Goal: Find specific page/section: Find specific page/section

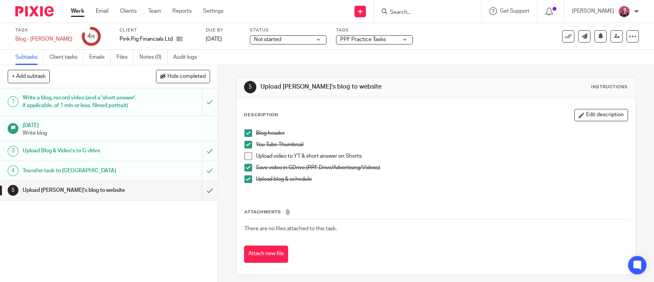
click at [443, 9] on input "Search" at bounding box center [423, 12] width 69 height 7
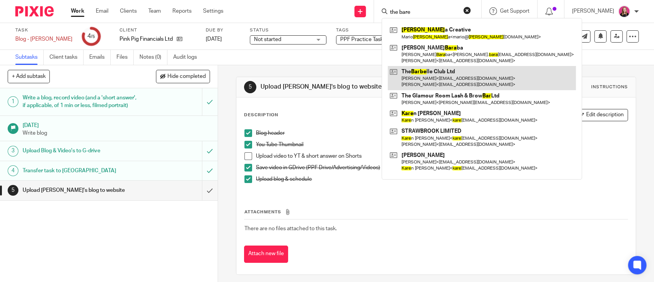
type input "the bare"
click at [455, 72] on link at bounding box center [482, 78] width 188 height 24
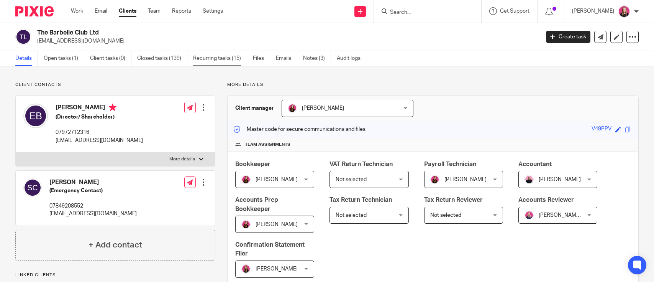
click at [216, 59] on link "Recurring tasks (15)" at bounding box center [220, 58] width 54 height 15
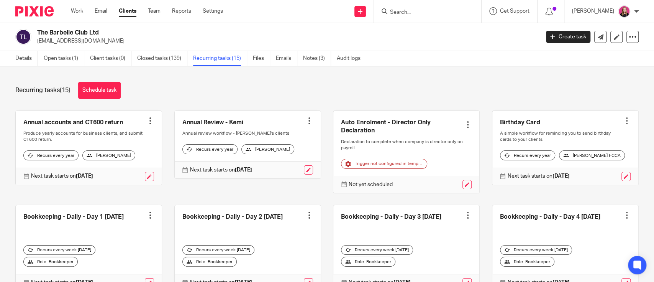
click at [153, 60] on link "Closed tasks (139)" at bounding box center [162, 58] width 50 height 15
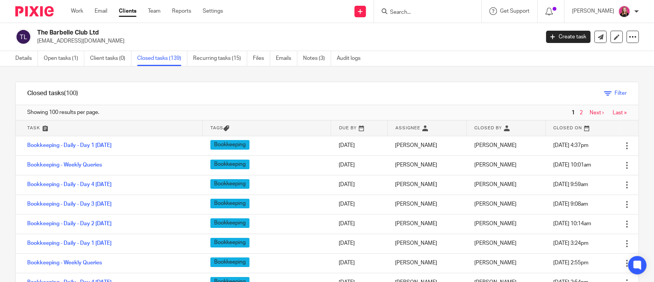
click at [614, 95] on span "Filter" at bounding box center [620, 92] width 12 height 5
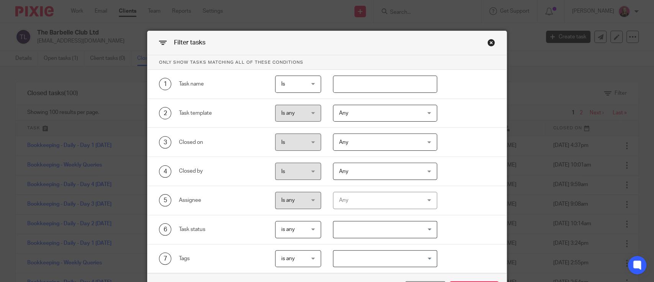
click at [377, 110] on span "Any" at bounding box center [378, 113] width 78 height 16
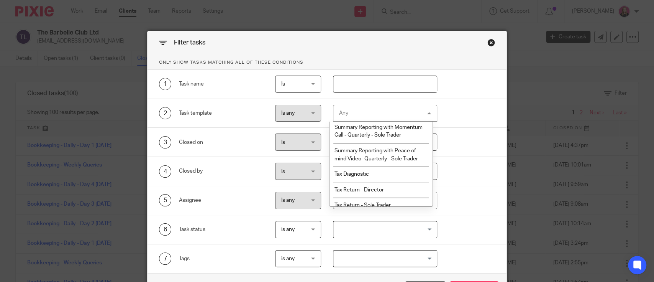
scroll to position [2349, 0]
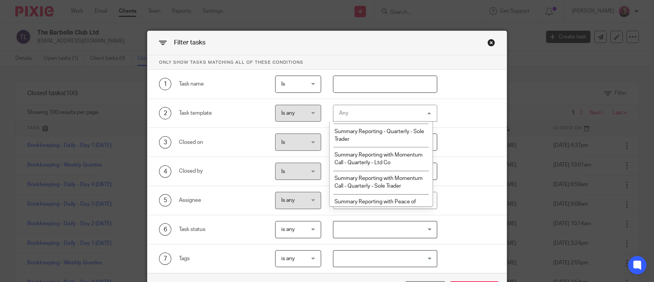
click at [380, 95] on span "Summary Reporting - Quarterly - Ltd Co" at bounding box center [377, 88] width 87 height 13
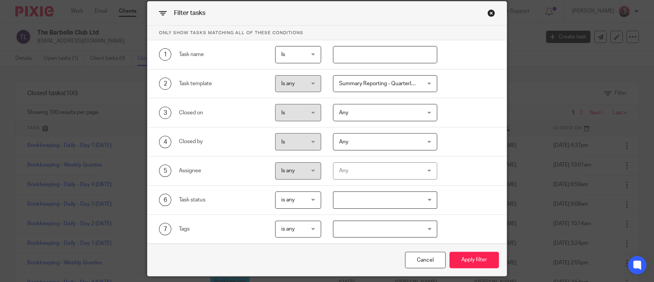
scroll to position [54, 0]
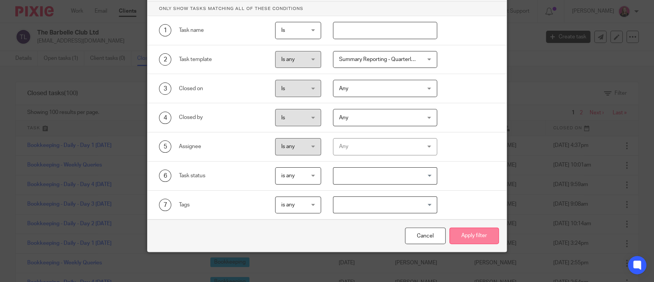
click at [471, 238] on button "Apply filter" at bounding box center [473, 235] width 49 height 16
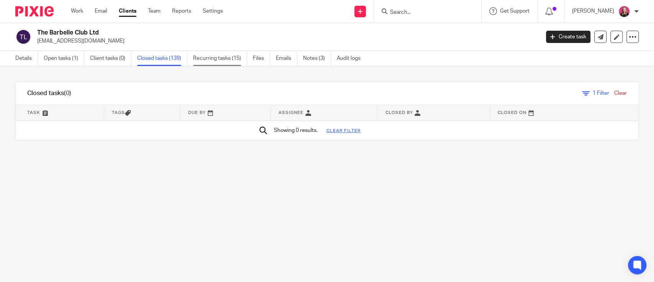
click at [196, 61] on link "Recurring tasks (15)" at bounding box center [220, 58] width 54 height 15
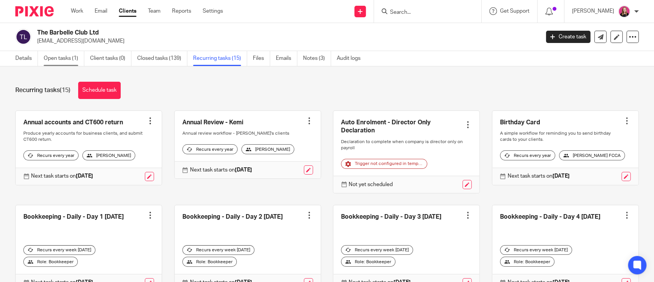
click at [56, 57] on link "Open tasks (1)" at bounding box center [64, 58] width 41 height 15
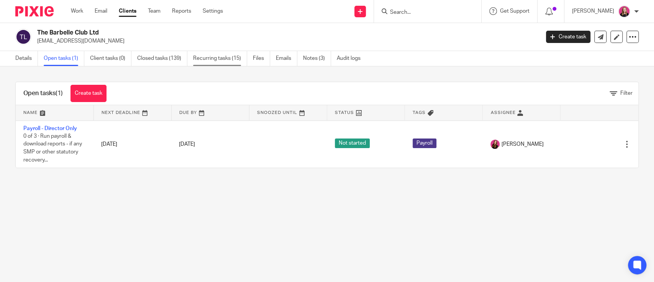
click at [197, 57] on link "Recurring tasks (15)" at bounding box center [220, 58] width 54 height 15
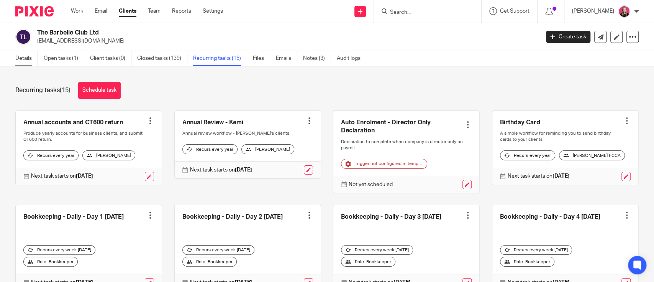
click at [30, 59] on link "Details" at bounding box center [26, 58] width 23 height 15
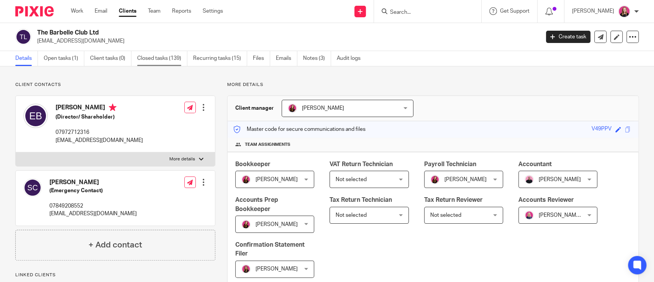
click at [147, 61] on link "Closed tasks (139)" at bounding box center [162, 58] width 50 height 15
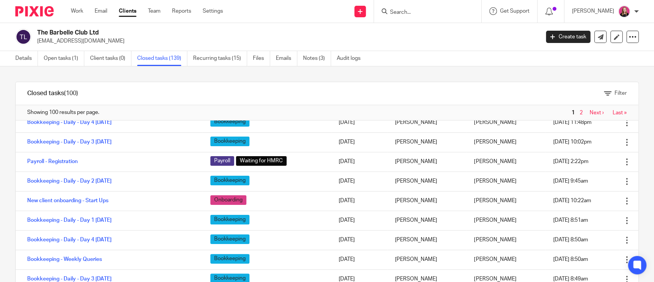
scroll to position [37, 0]
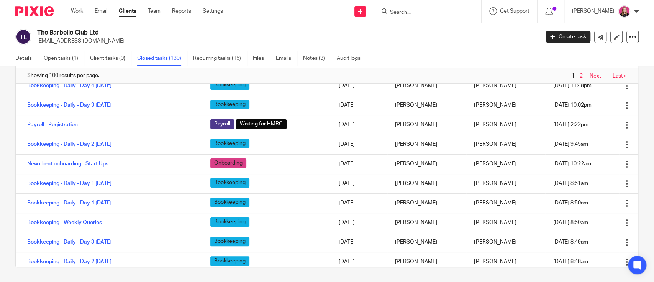
click at [580, 68] on div "Showing 100 results per page. 1 2 Next › Last »" at bounding box center [327, 75] width 623 height 15
click at [590, 73] on link "Next ›" at bounding box center [597, 75] width 14 height 5
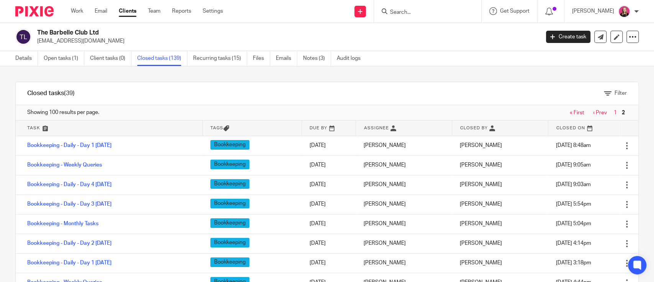
click at [593, 114] on link "‹ Prev" at bounding box center [600, 112] width 14 height 5
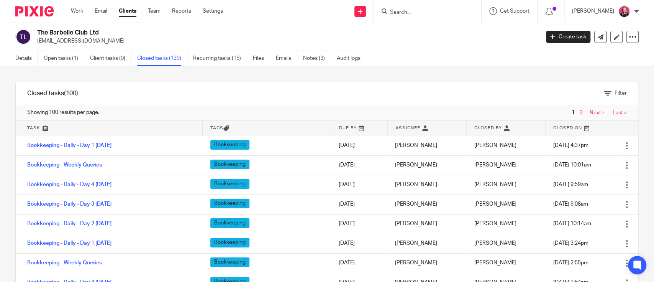
click at [215, 48] on div "The Barbelle Club Ltd [EMAIL_ADDRESS][DOMAIN_NAME] Create task Update from Comp…" at bounding box center [327, 37] width 654 height 28
click at [216, 56] on link "Recurring tasks (15)" at bounding box center [220, 58] width 54 height 15
